Goal: Transaction & Acquisition: Purchase product/service

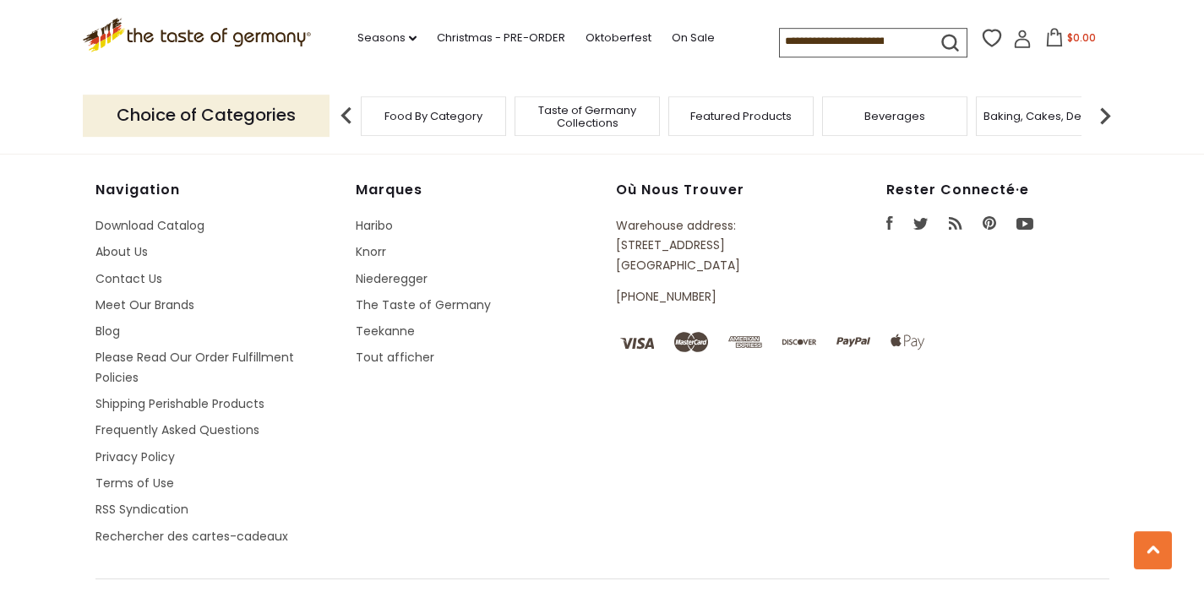
scroll to position [3104, 0]
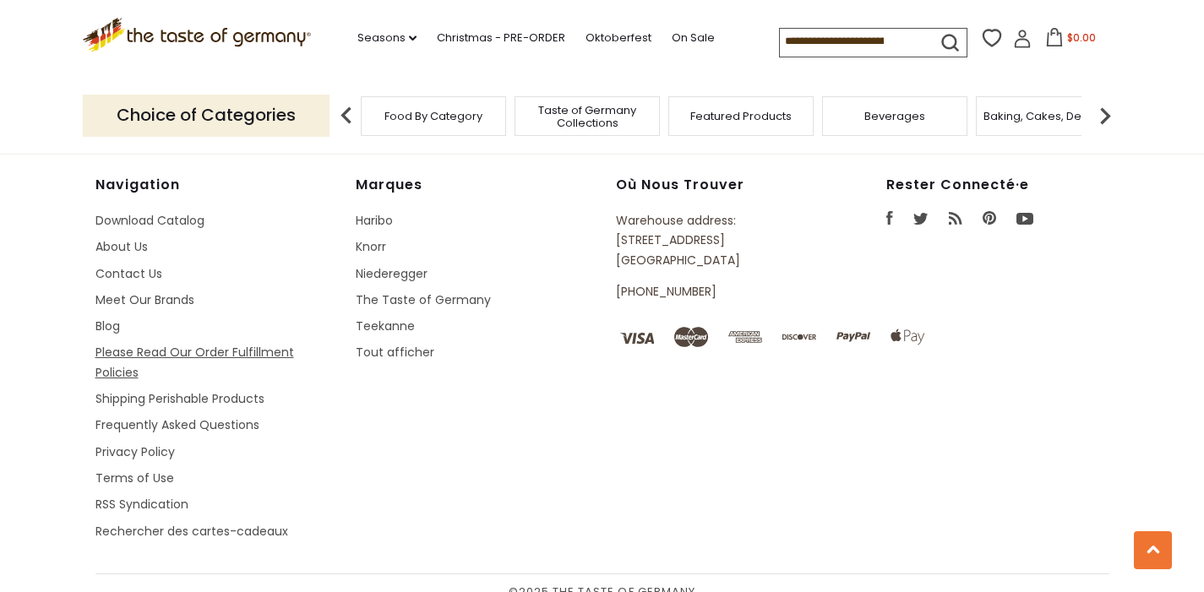
click at [121, 352] on link "Please Read Our Order Fulfillment Policies" at bounding box center [195, 362] width 199 height 36
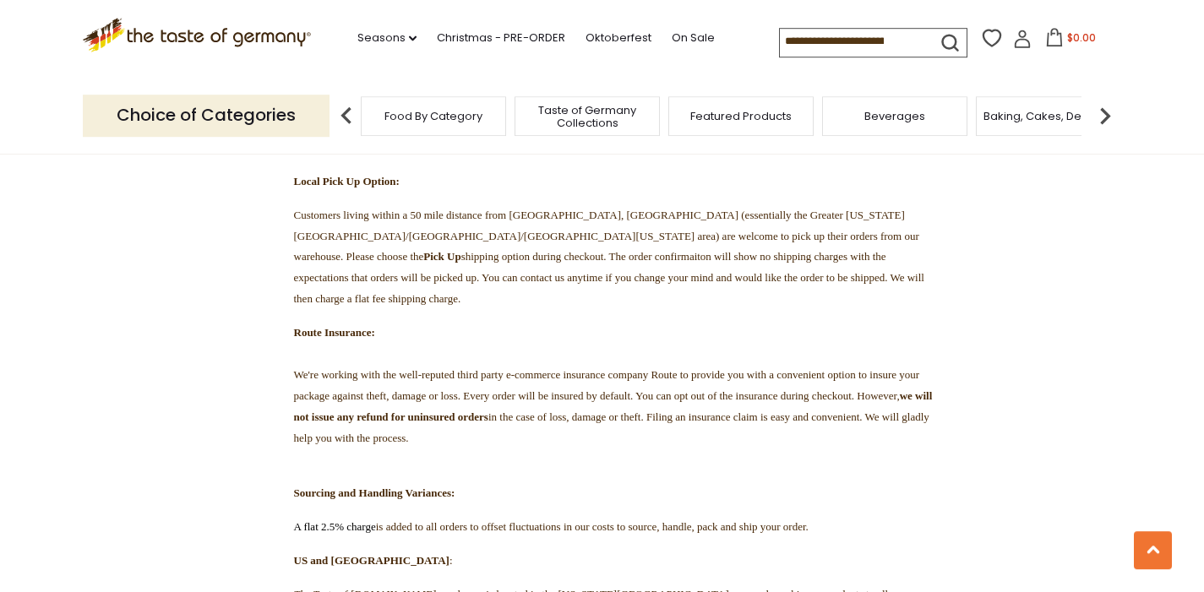
scroll to position [1168, 0]
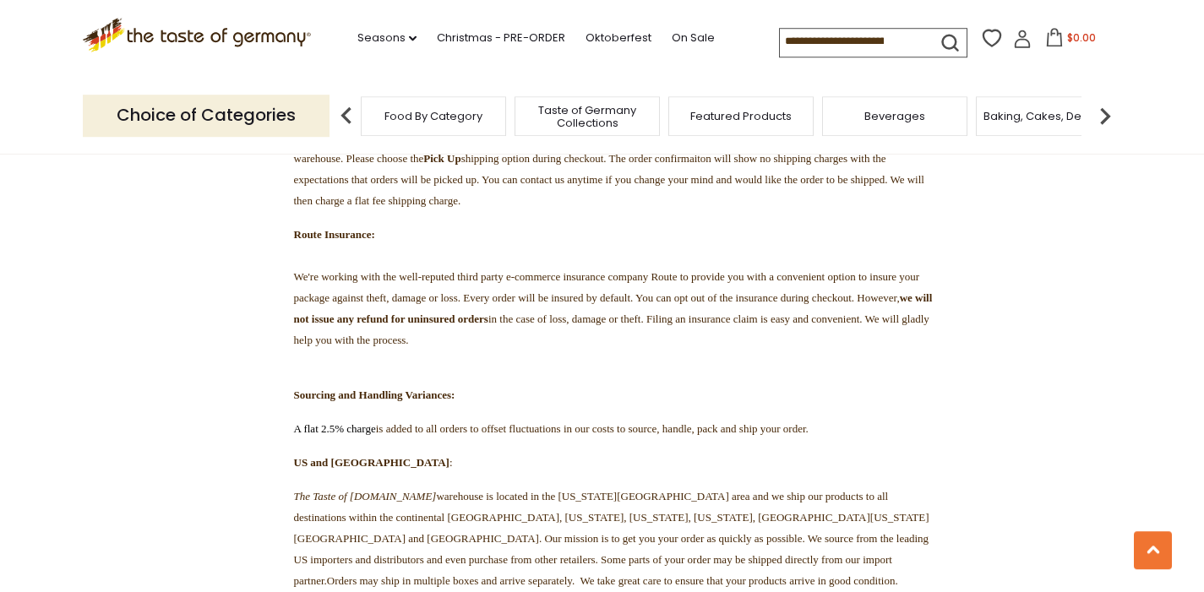
click at [781, 34] on input at bounding box center [851, 41] width 143 height 24
type input "*****"
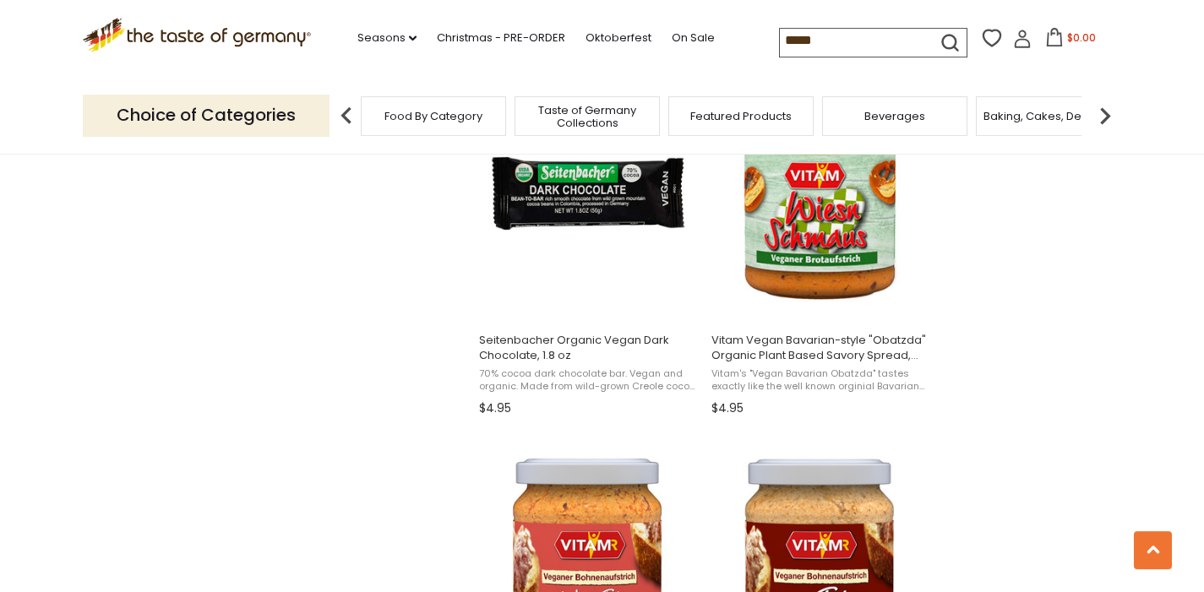
scroll to position [1510, 0]
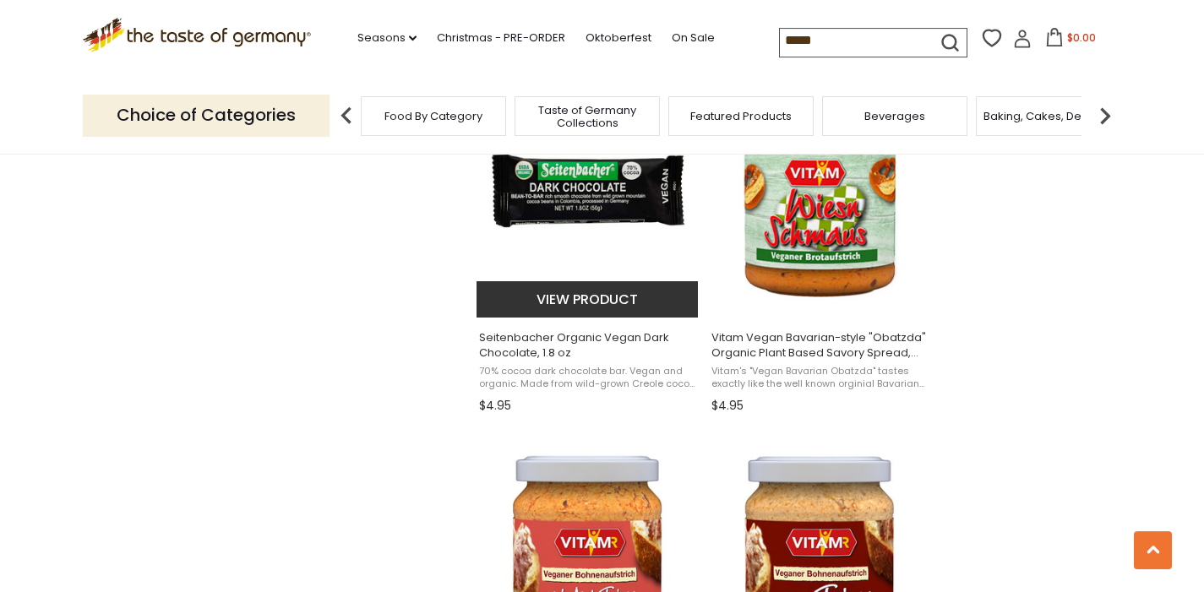
click at [522, 353] on span "Seitenbacher Organic Vegan Dark Chocolate, 1.8 oz" at bounding box center [588, 345] width 219 height 30
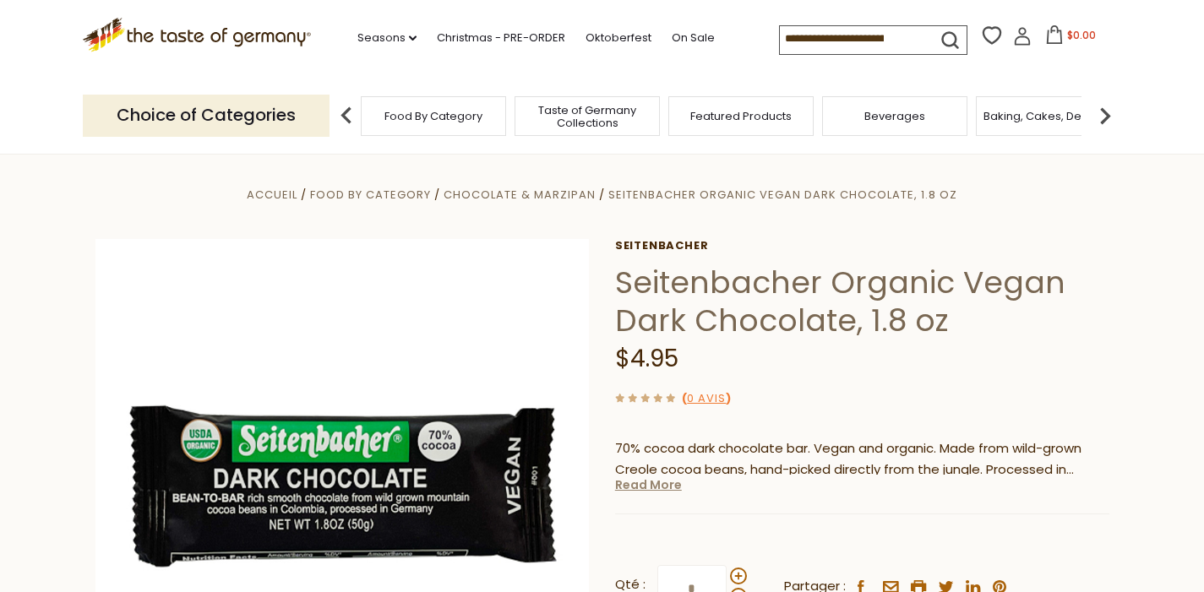
click at [638, 493] on link "Read More" at bounding box center [648, 485] width 67 height 17
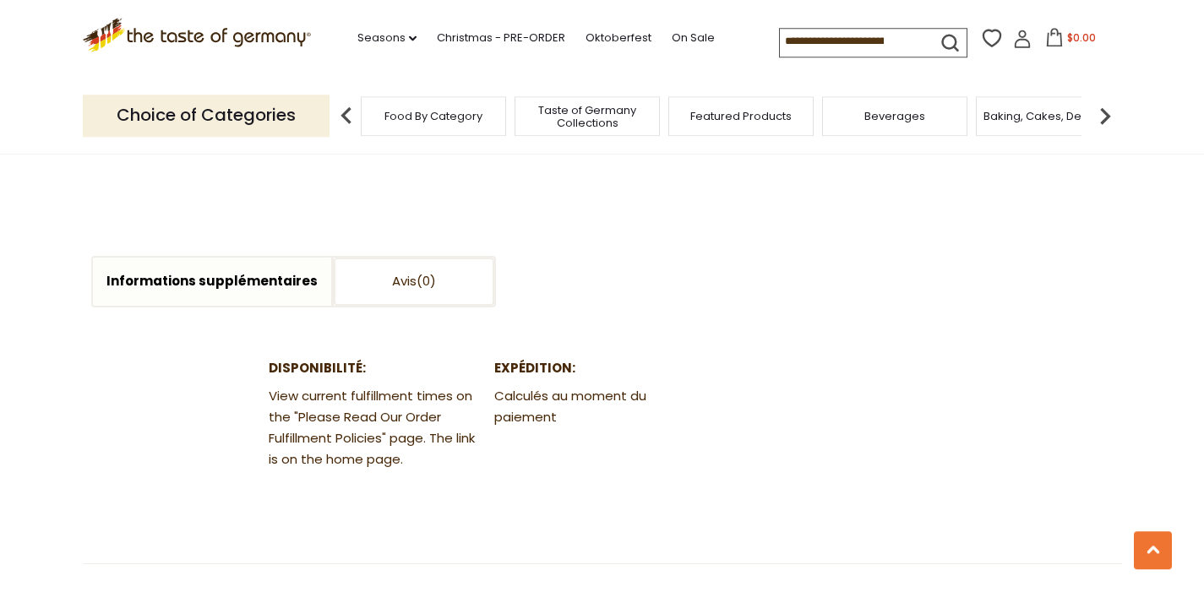
scroll to position [920, 0]
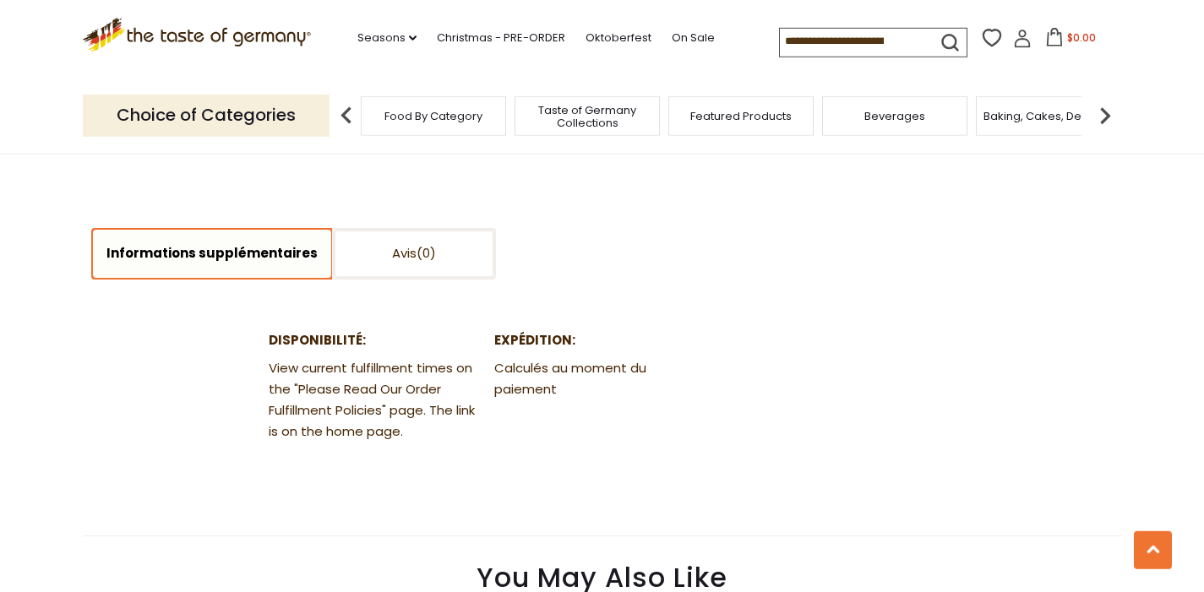
click at [229, 243] on link "Informations supplémentaires" at bounding box center [212, 254] width 238 height 48
